Goal: Task Accomplishment & Management: Manage account settings

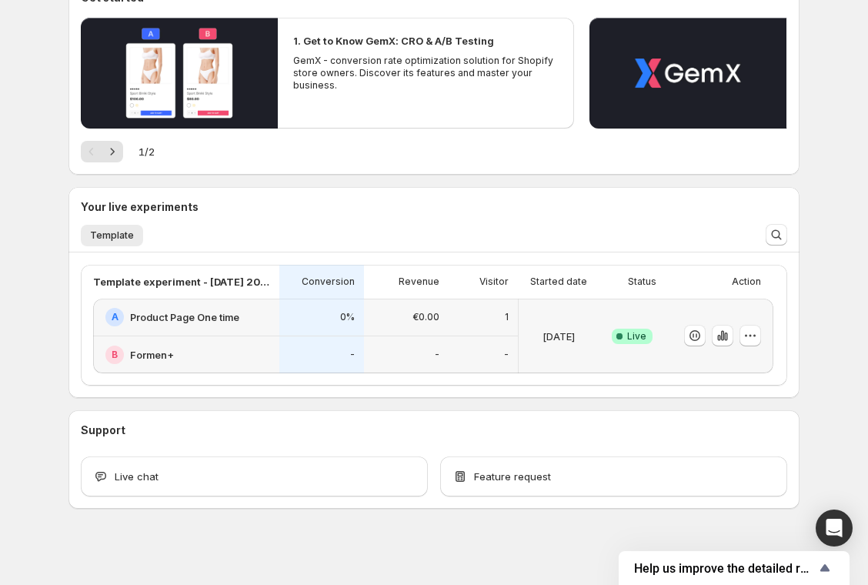
scroll to position [171, 0]
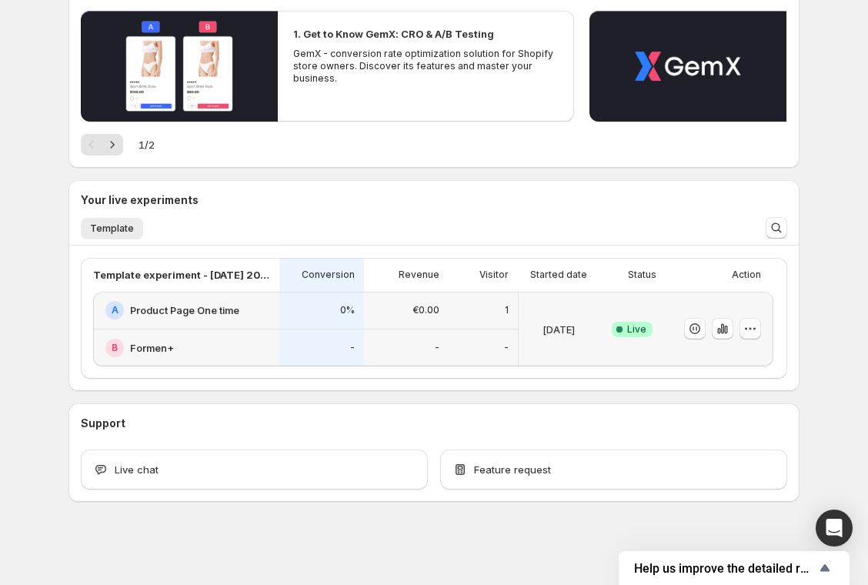
click at [752, 324] on icon "button" at bounding box center [749, 328] width 15 height 15
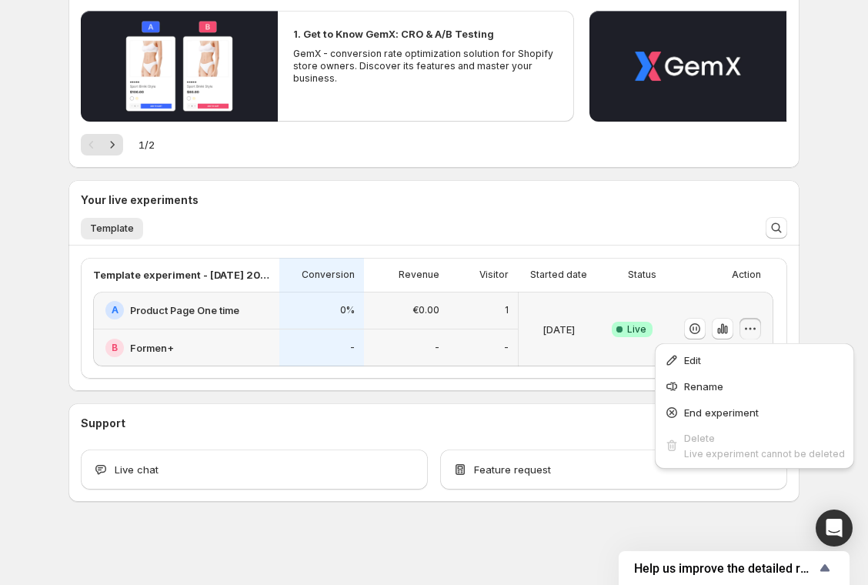
click at [750, 327] on icon "button" at bounding box center [749, 328] width 15 height 15
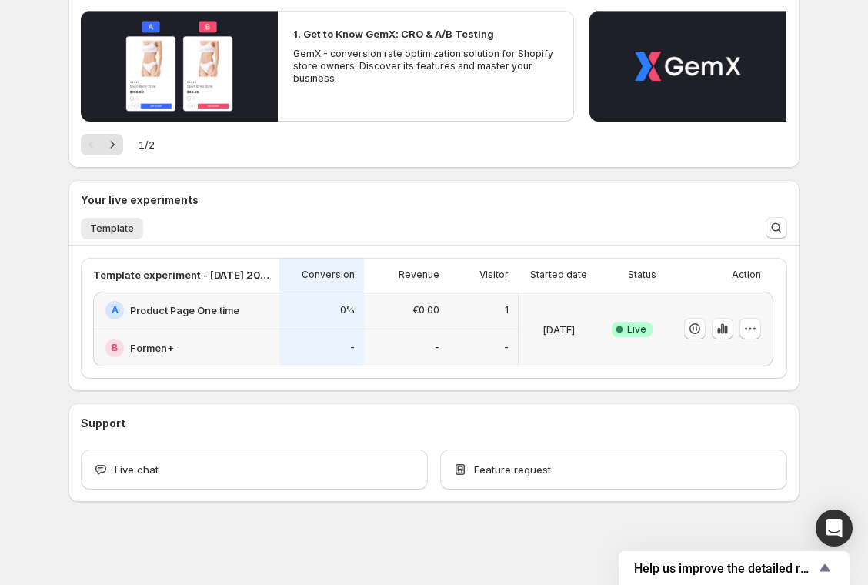
click at [206, 344] on div "B Formen+" at bounding box center [187, 347] width 165 height 18
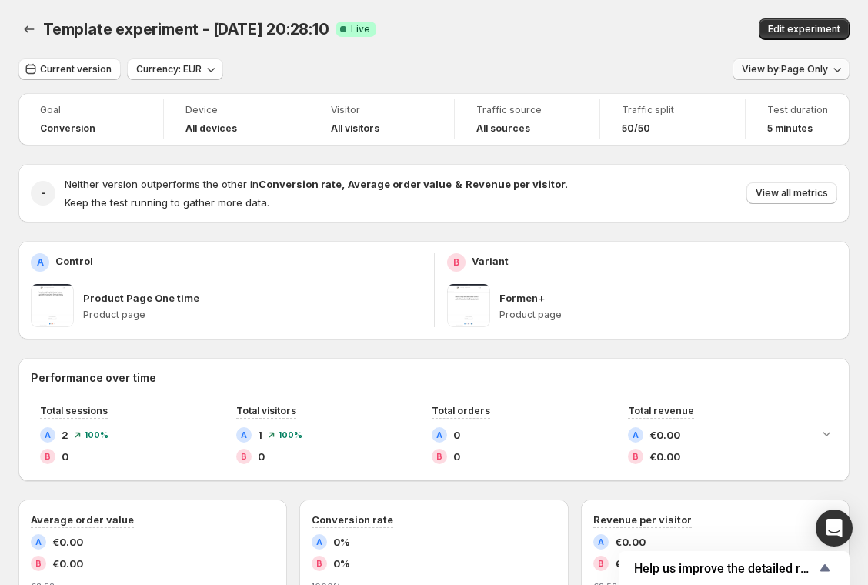
click at [787, 62] on button "View by: Page Only" at bounding box center [790, 69] width 117 height 22
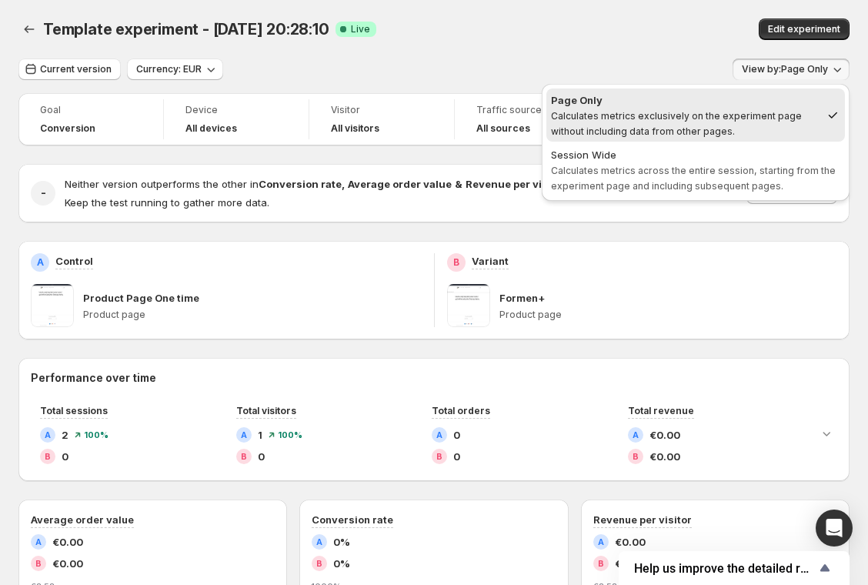
click at [783, 66] on span "View by: Page Only" at bounding box center [785, 69] width 86 height 12
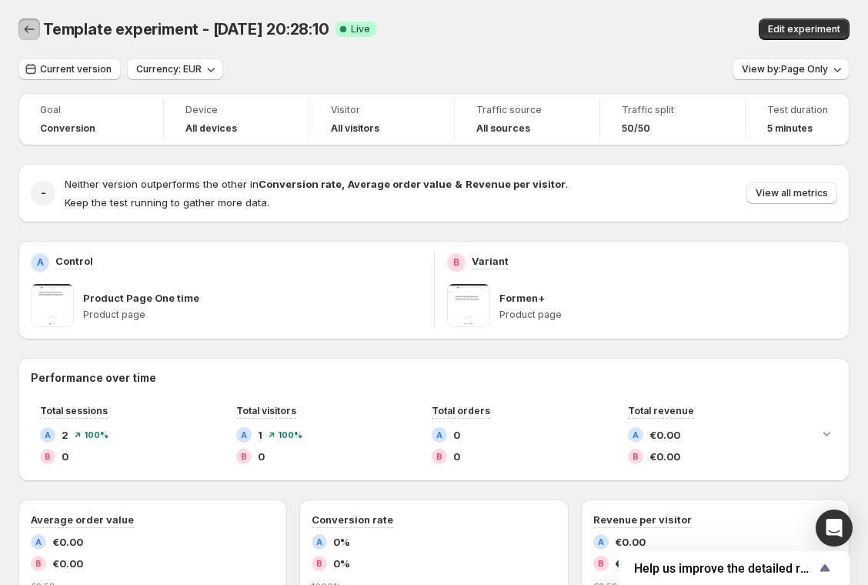
click at [36, 35] on icon "Back" at bounding box center [29, 29] width 15 height 15
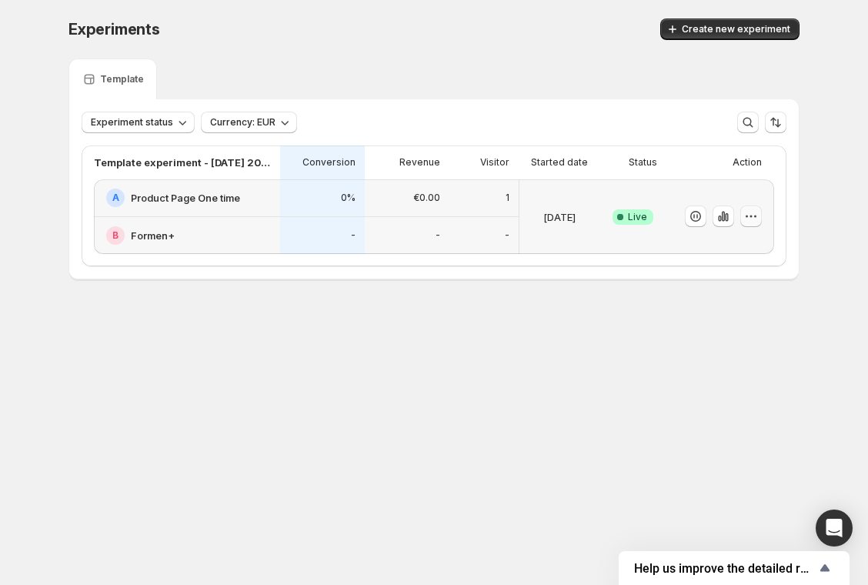
click at [748, 212] on icon "button" at bounding box center [750, 215] width 15 height 15
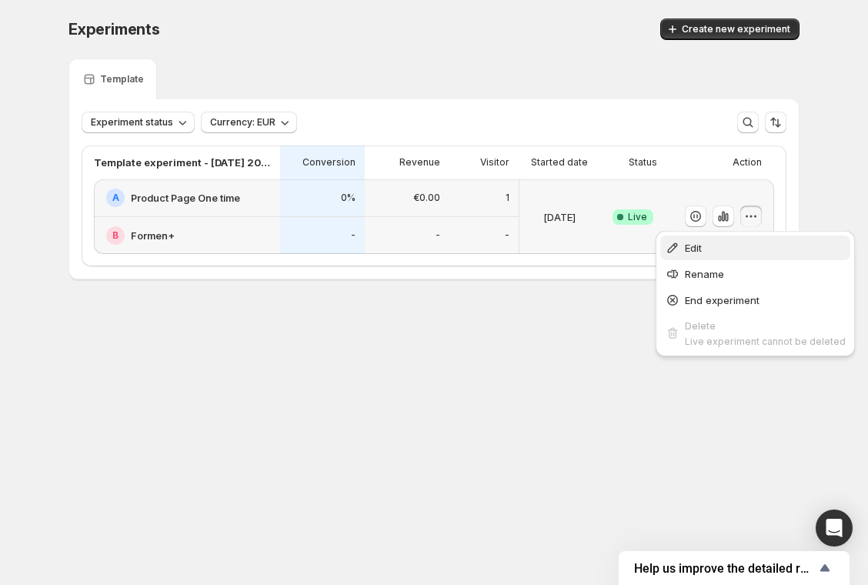
click at [731, 238] on button "Edit" at bounding box center [755, 247] width 190 height 25
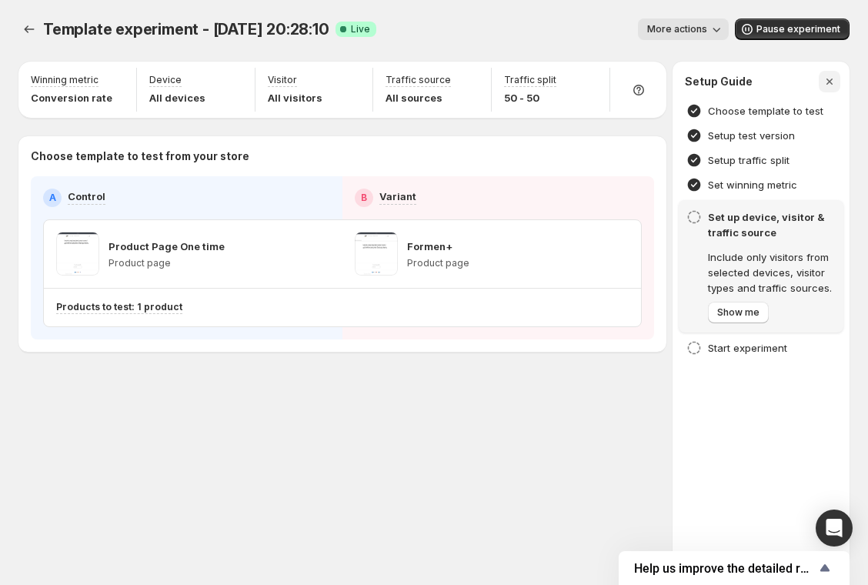
click at [831, 89] on button "button" at bounding box center [829, 82] width 22 height 22
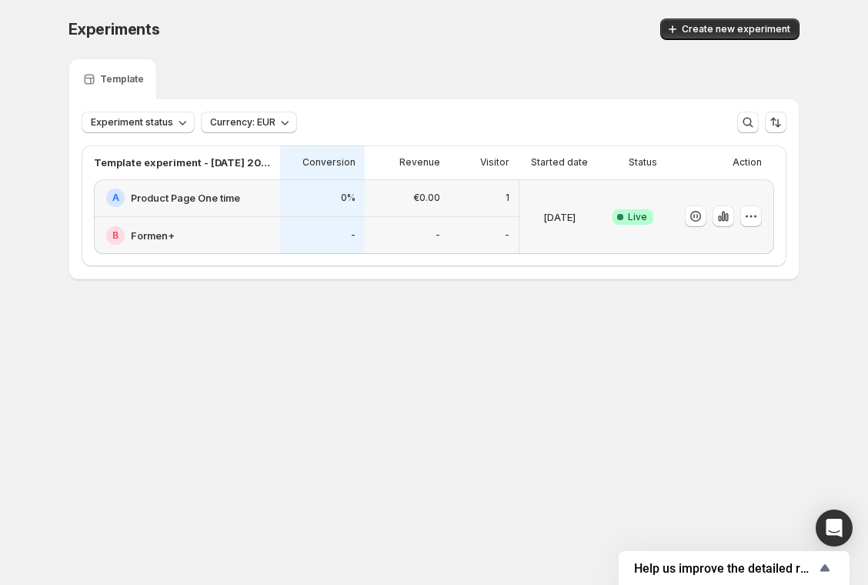
click at [481, 59] on div "Template" at bounding box center [433, 78] width 731 height 41
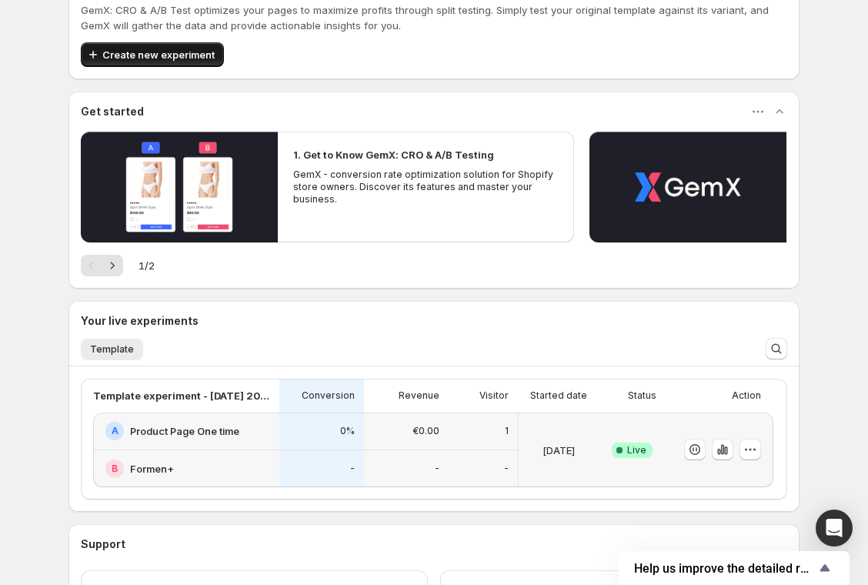
scroll to position [171, 0]
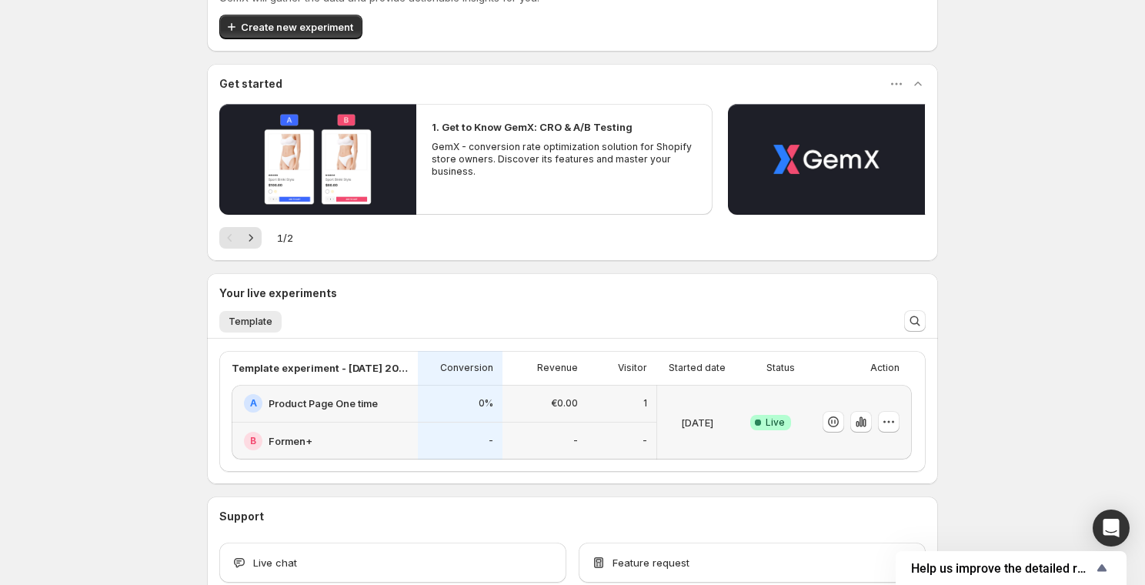
scroll to position [121, 0]
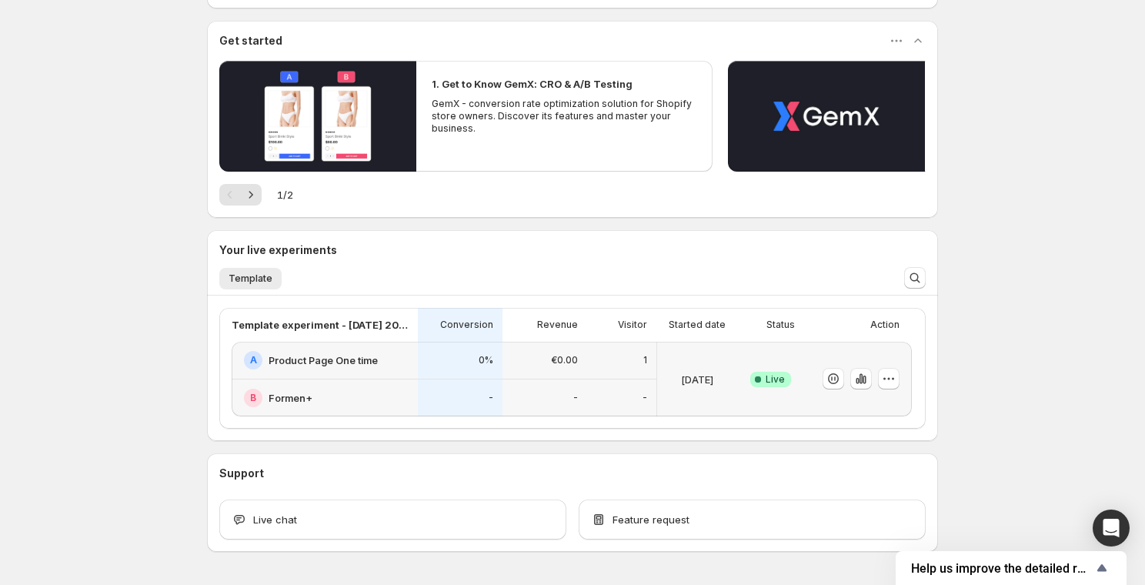
click at [302, 398] on h2 "Formen+" at bounding box center [290, 397] width 44 height 15
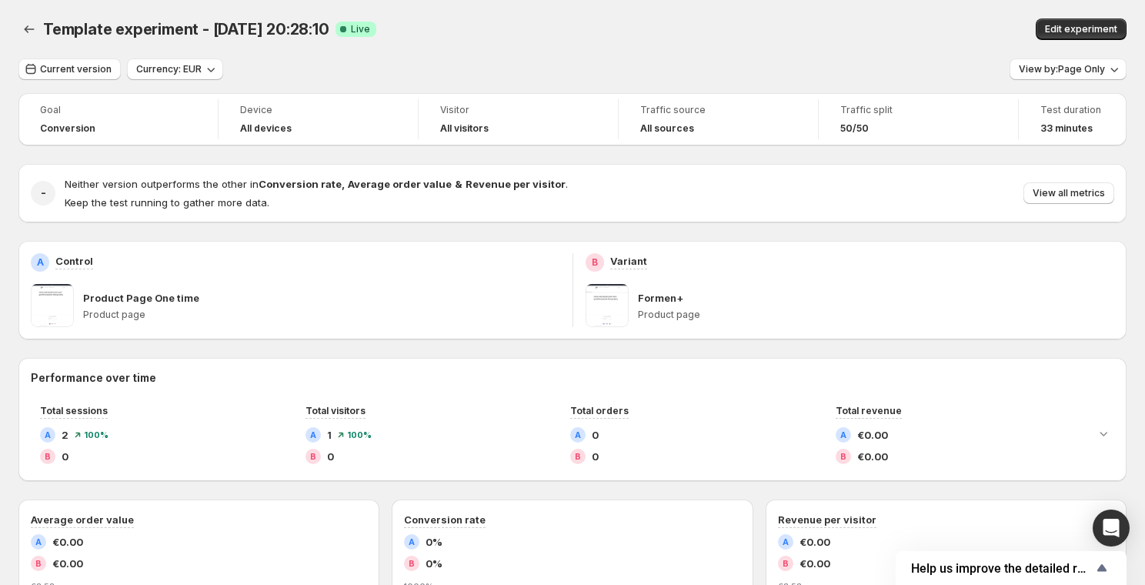
scroll to position [8, 0]
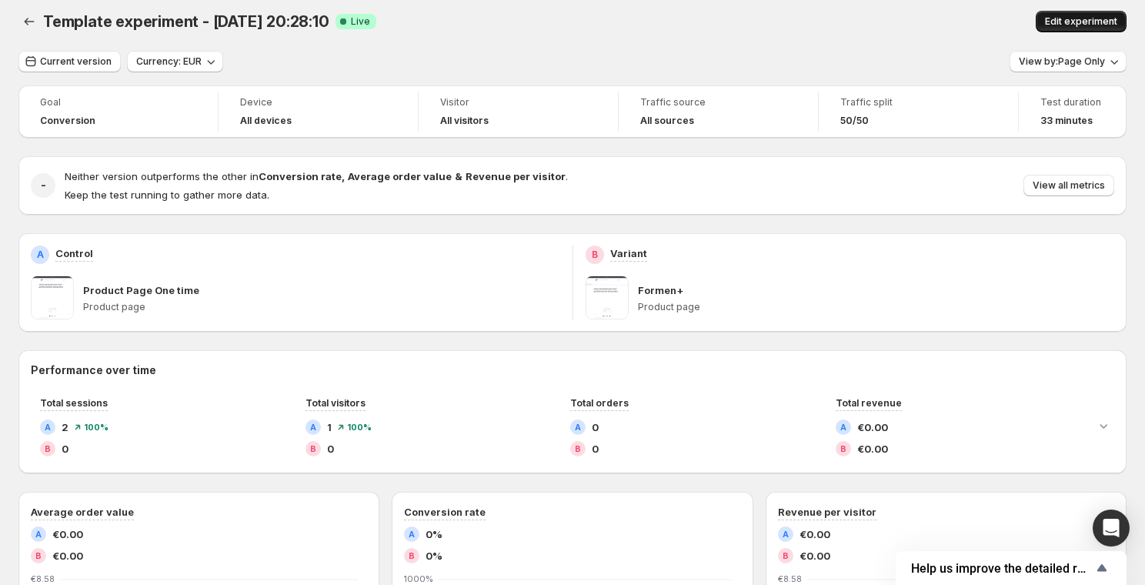
click at [867, 15] on button "Edit experiment" at bounding box center [1080, 22] width 91 height 22
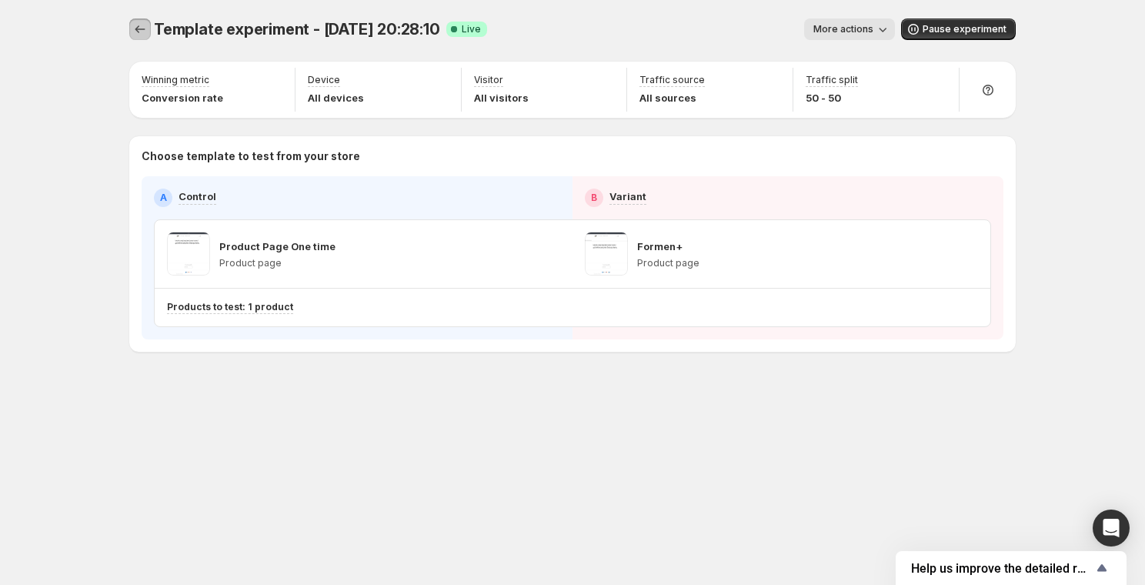
click at [135, 23] on icon "Experiments" at bounding box center [139, 29] width 15 height 15
click at [867, 573] on span "Help us improve the detailed report for A/B campaigns" at bounding box center [1002, 568] width 182 height 15
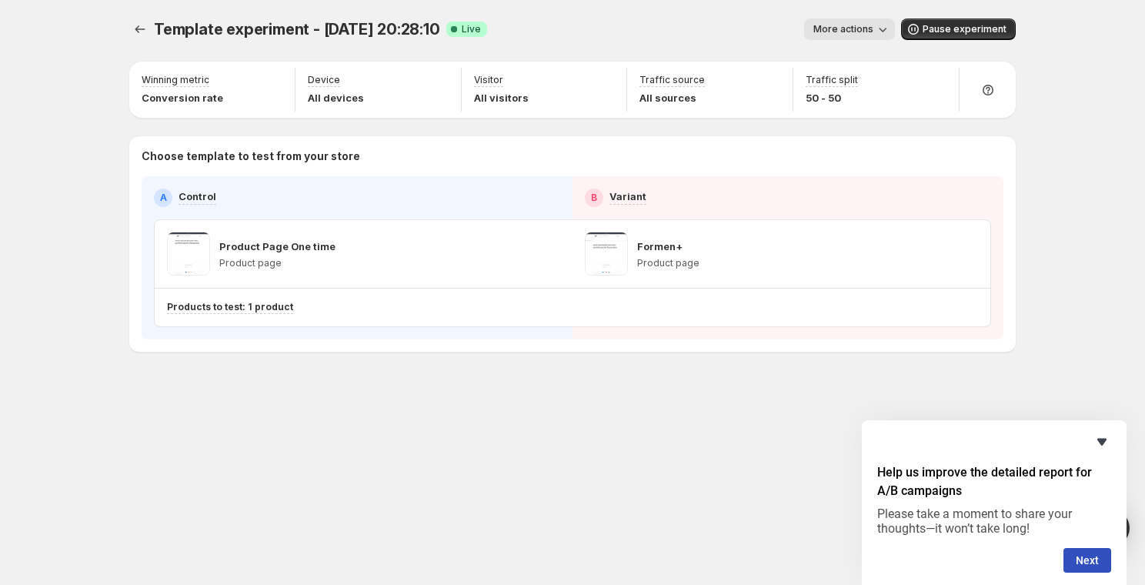
click at [867, 445] on icon "Hide survey" at bounding box center [1101, 441] width 18 height 18
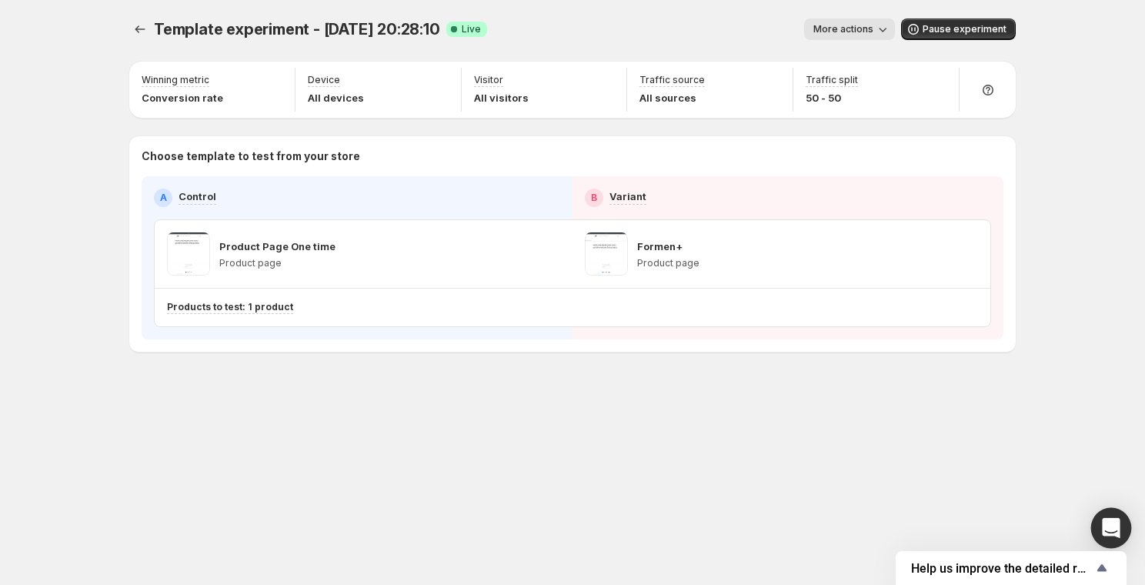
click at [867, 522] on div "Open Intercom Messenger" at bounding box center [1111, 528] width 41 height 41
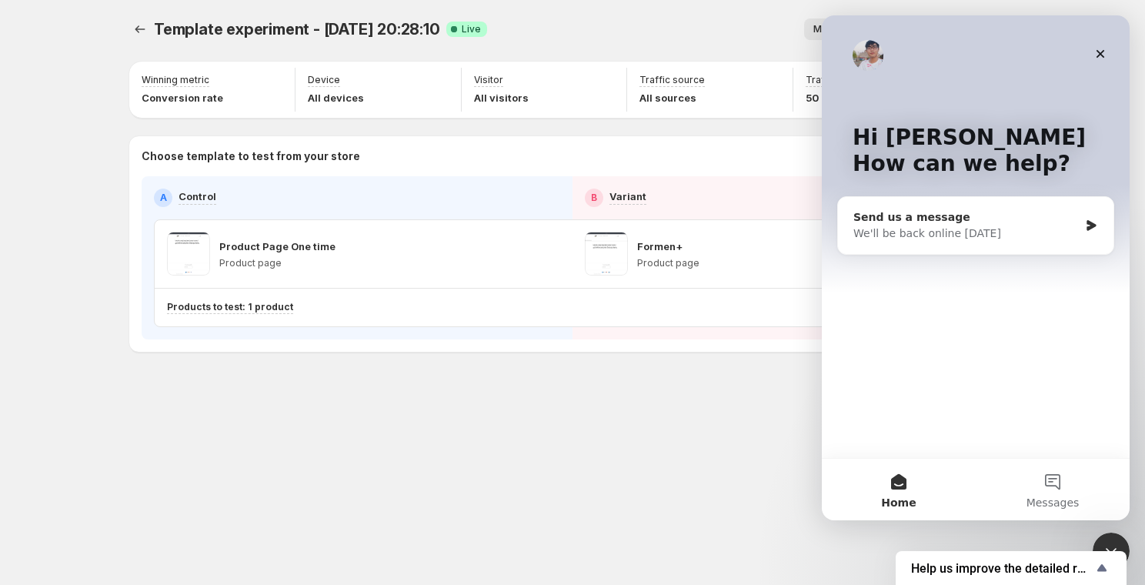
click at [867, 232] on div "We'll be back online on Monday" at bounding box center [965, 233] width 225 height 16
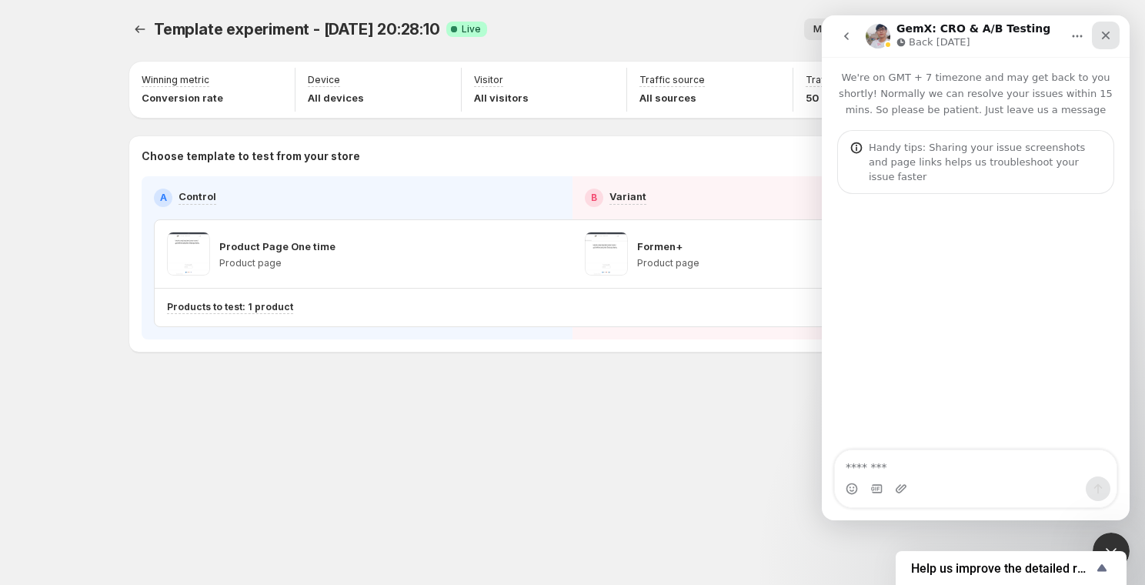
click at [867, 29] on icon "Close" at bounding box center [1105, 35] width 12 height 12
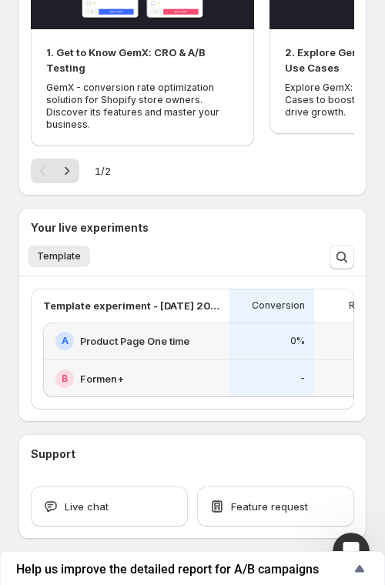
scroll to position [340, 0]
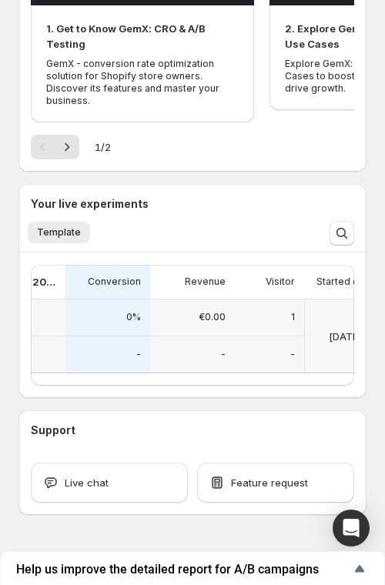
scroll to position [0, 163]
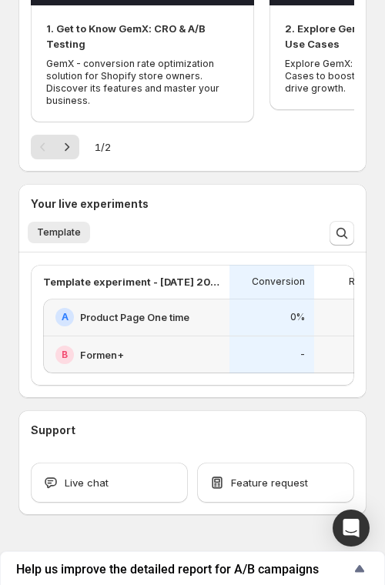
click at [131, 309] on h2 "Product Page One time" at bounding box center [134, 316] width 109 height 15
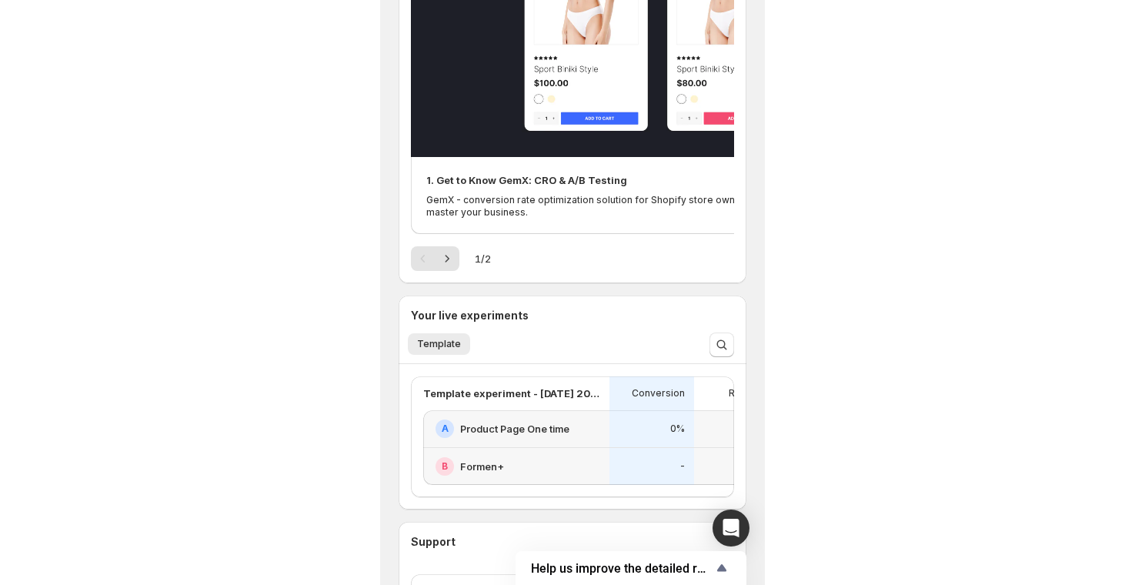
scroll to position [171, 0]
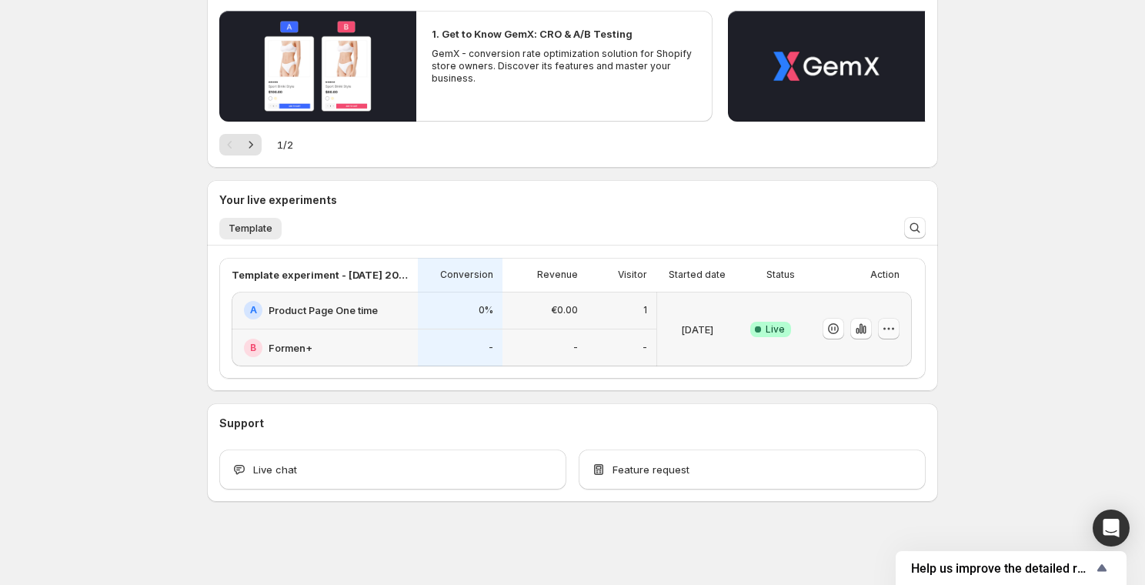
click at [384, 328] on icon "button" at bounding box center [888, 328] width 15 height 15
click at [384, 239] on div "Template More views Template More views" at bounding box center [551, 228] width 682 height 34
click at [333, 318] on div "A Product Page One time" at bounding box center [326, 310] width 165 height 18
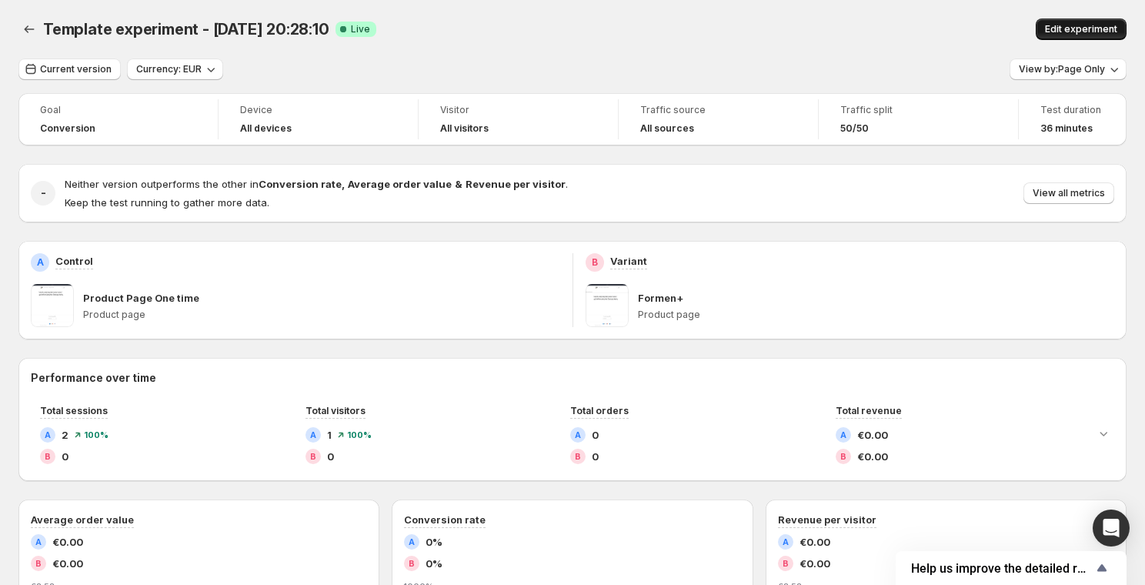
click at [384, 30] on span "Edit experiment" at bounding box center [1081, 29] width 72 height 12
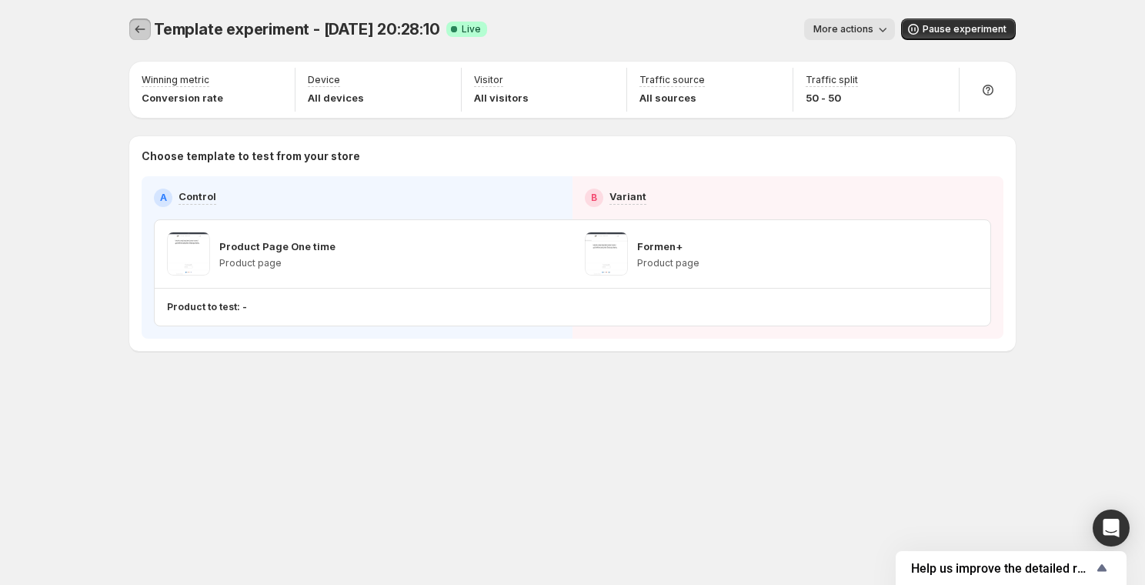
click at [140, 27] on icon "Experiments" at bounding box center [139, 29] width 15 height 15
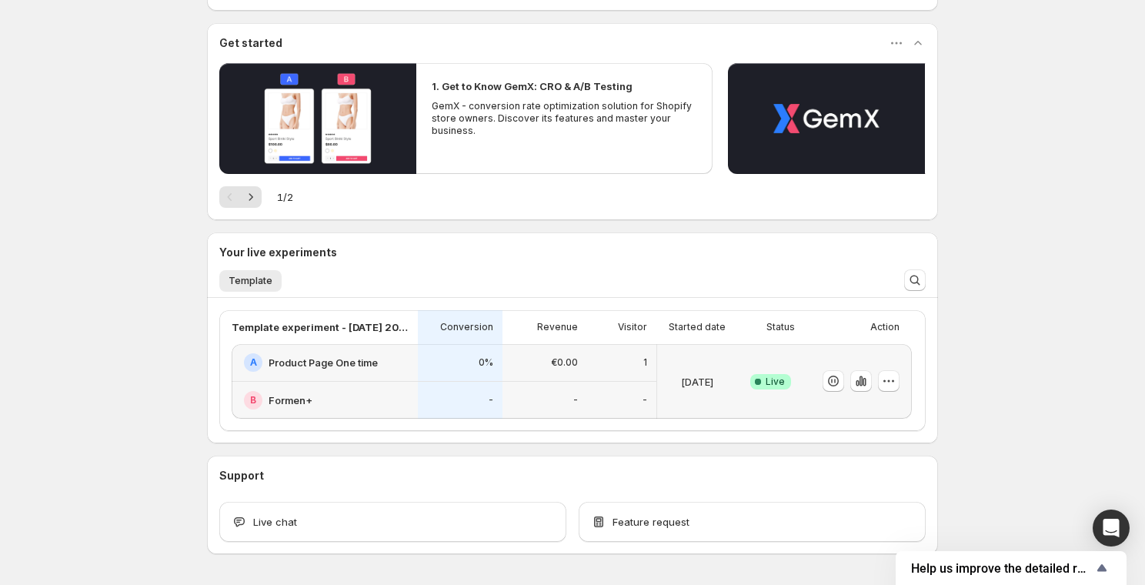
scroll to position [150, 0]
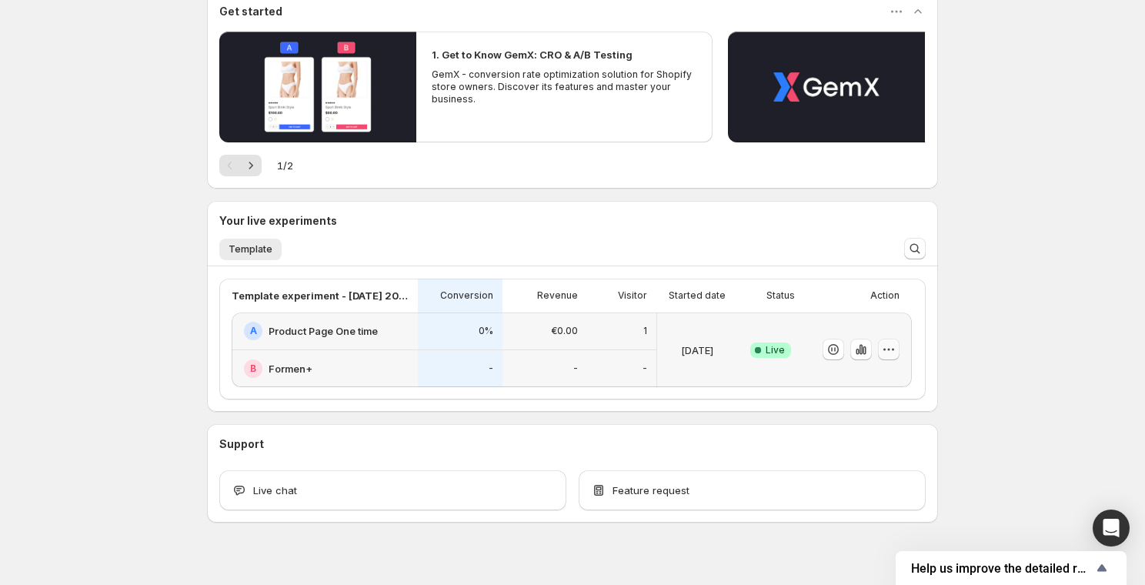
click at [886, 349] on icon "button" at bounding box center [888, 349] width 15 height 15
click at [846, 430] on span "End experiment" at bounding box center [859, 433] width 75 height 12
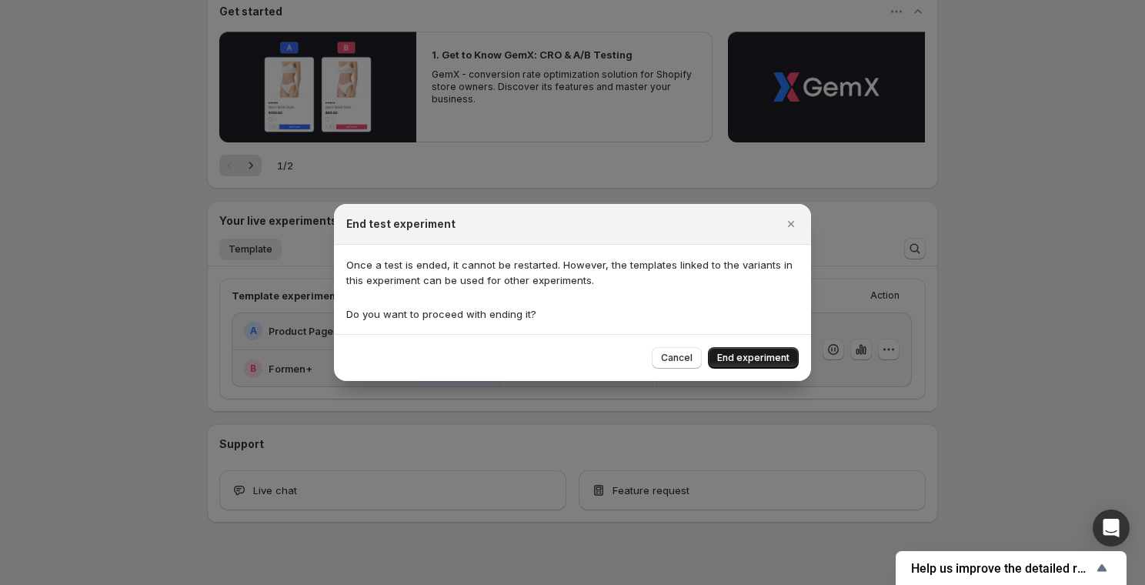
click at [752, 365] on button "End experiment" at bounding box center [753, 358] width 91 height 22
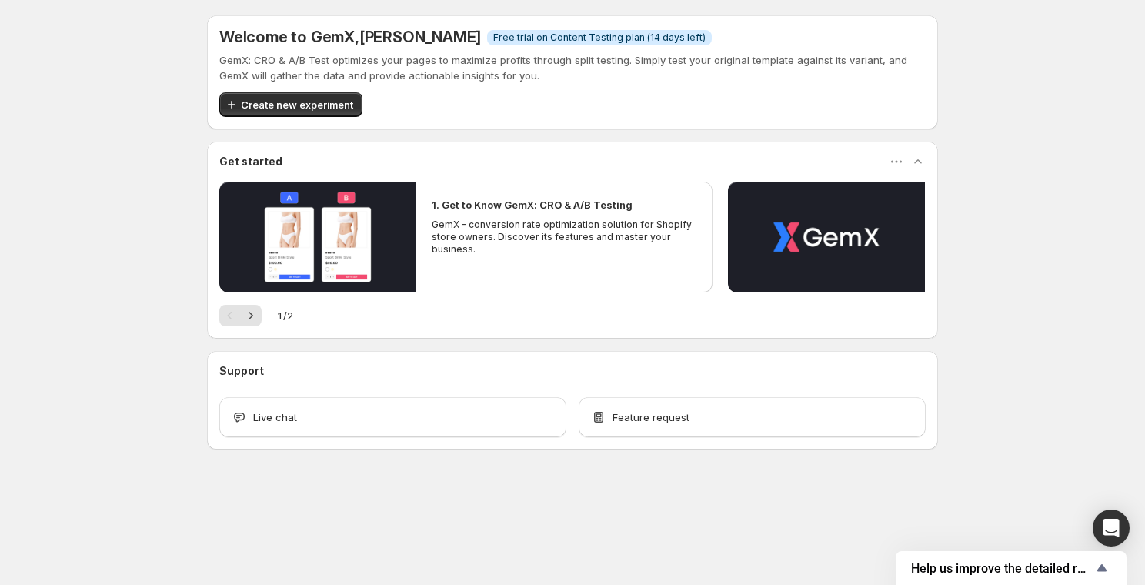
scroll to position [0, 0]
